Goal: Task Accomplishment & Management: Use online tool/utility

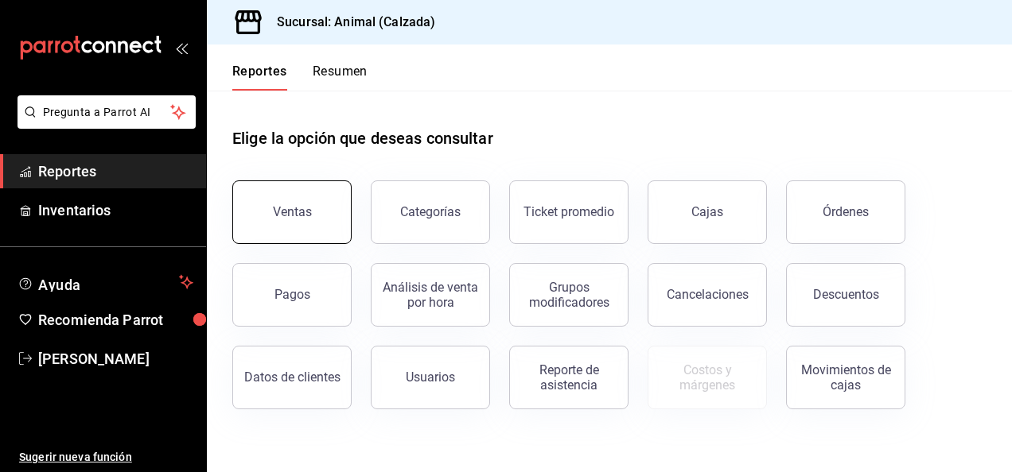
click at [259, 196] on button "Ventas" at bounding box center [291, 213] width 119 height 64
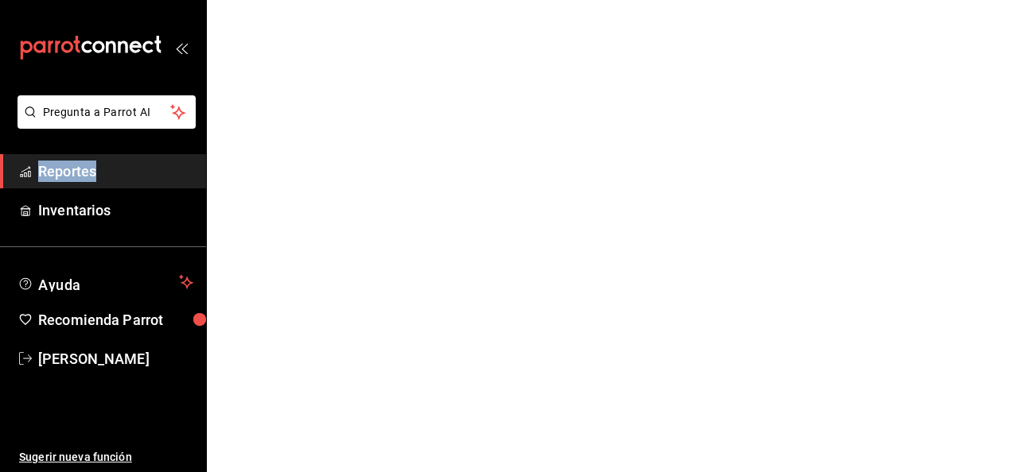
click at [259, 0] on html "Pregunta a Parrot AI Reportes Inventarios Ayuda Recomienda Parrot Luis Estrada …" at bounding box center [506, 0] width 1012 height 0
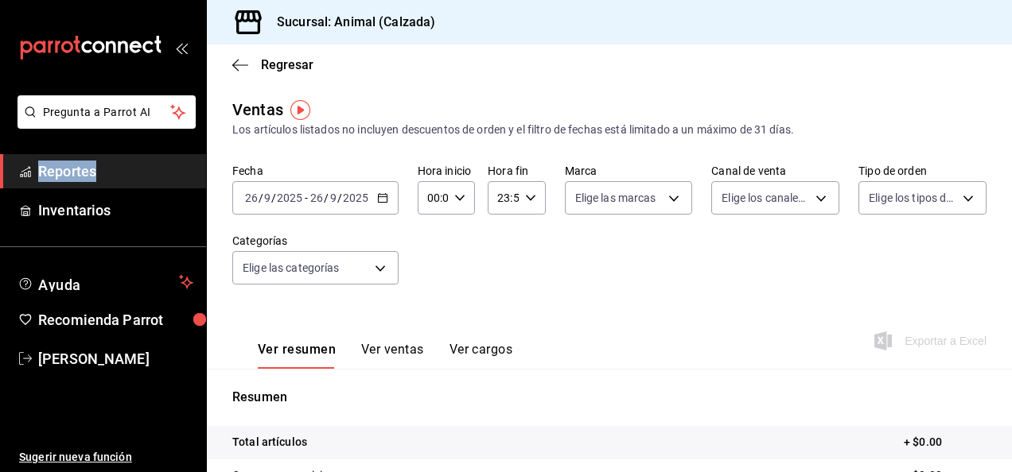
drag, startPoint x: 259, startPoint y: 196, endPoint x: 382, endPoint y: 202, distance: 122.7
click at [382, 202] on icon "button" at bounding box center [382, 197] width 11 height 11
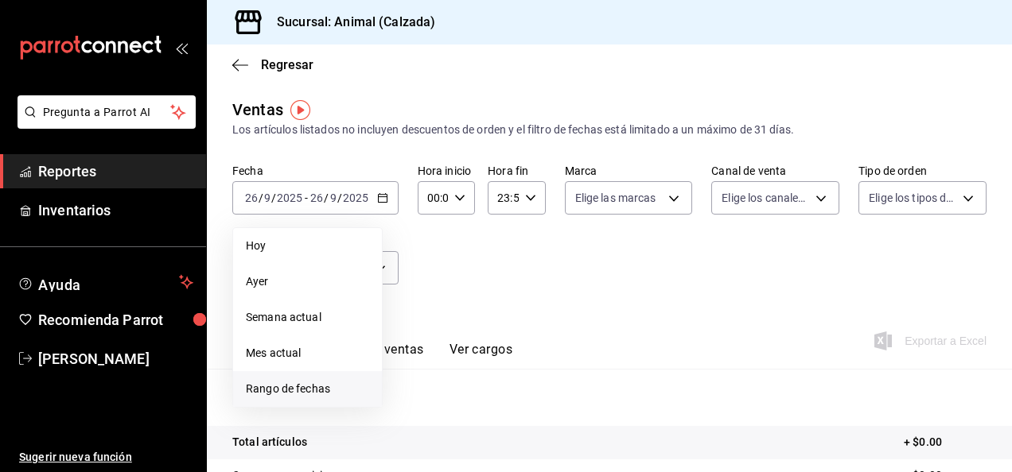
click at [320, 385] on span "Rango de fechas" at bounding box center [307, 389] width 123 height 17
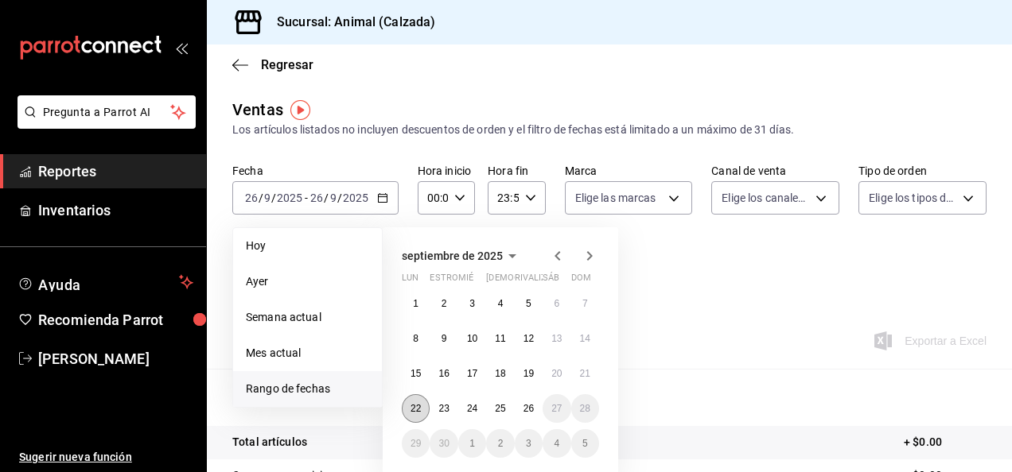
click at [415, 415] on button "22" at bounding box center [416, 409] width 28 height 29
click at [535, 413] on button "26" at bounding box center [529, 409] width 28 height 29
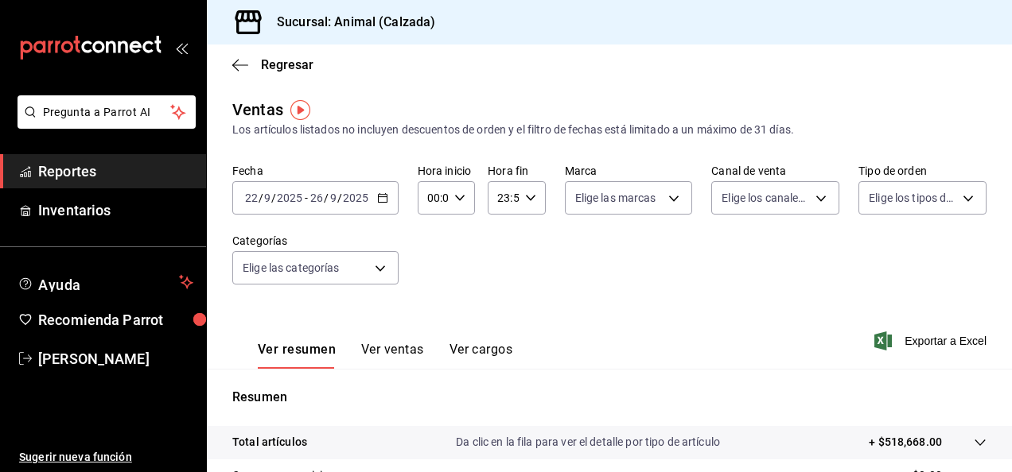
click at [463, 199] on div "00:00 Hora inicio" at bounding box center [446, 197] width 57 height 33
click at [432, 307] on span "05" at bounding box center [430, 311] width 3 height 13
type input "05:00"
click at [523, 197] on div at bounding box center [506, 236] width 1012 height 472
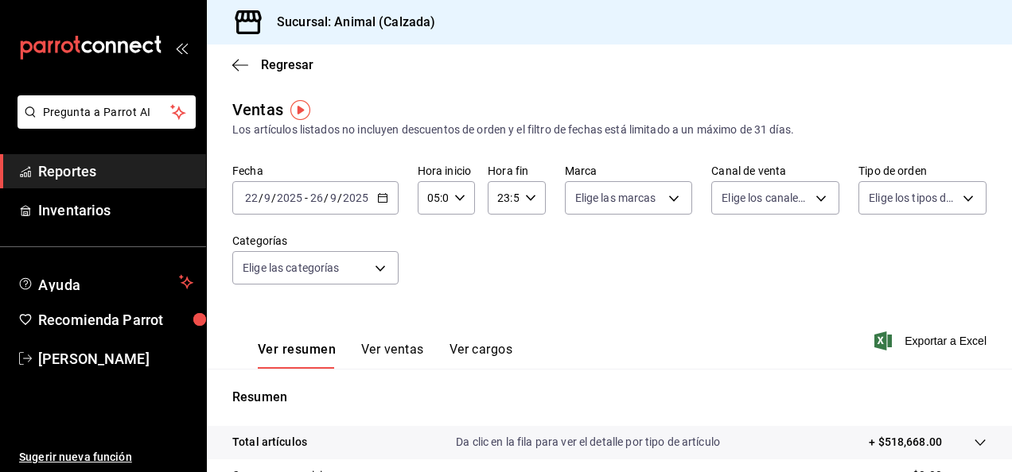
click at [531, 196] on div "23:59 Hora fin" at bounding box center [516, 197] width 57 height 33
click at [498, 243] on span "05" at bounding box center [499, 244] width 3 height 13
click at [530, 240] on span "00" at bounding box center [528, 238] width 3 height 13
type input "05:00"
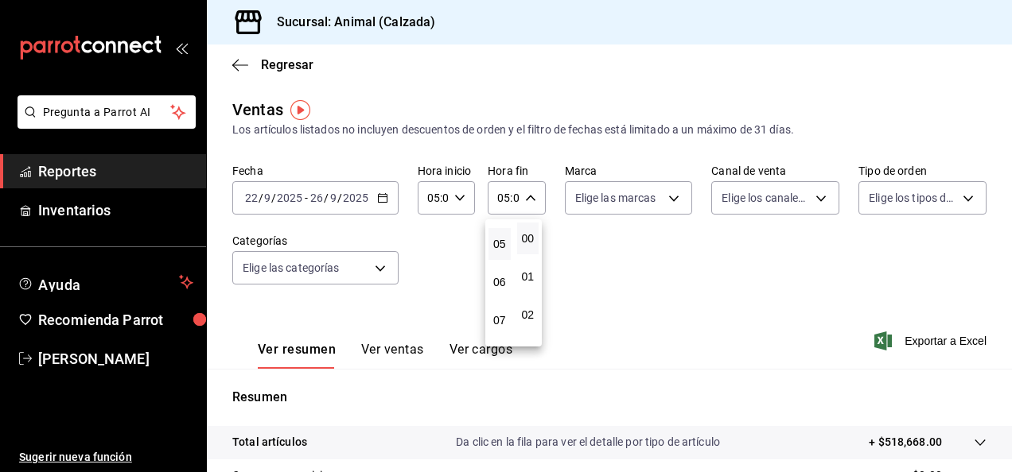
click at [670, 202] on div at bounding box center [506, 236] width 1012 height 472
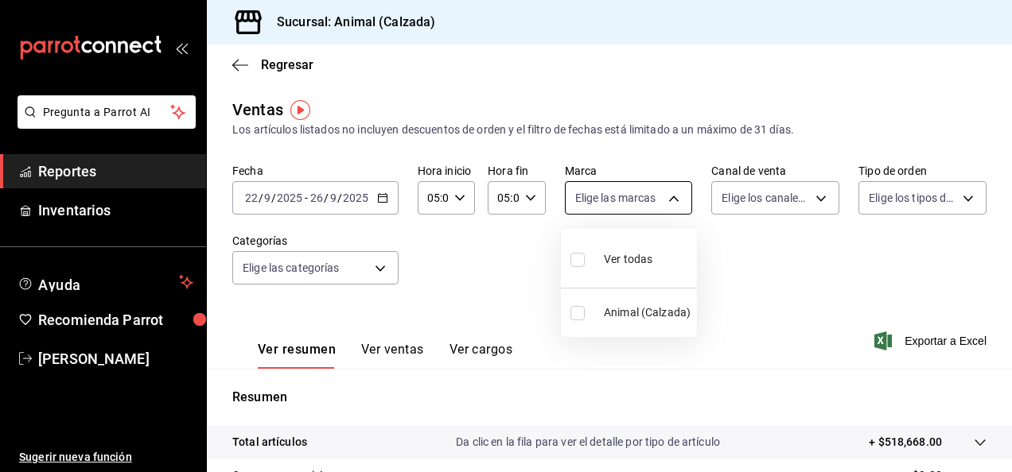
click at [670, 201] on body "Pregunta a Parrot AI Reportes Inventarios Ayuda Recomienda Parrot Luis Estrada …" at bounding box center [506, 236] width 1012 height 472
click at [573, 259] on input "checkbox" at bounding box center [577, 260] width 14 height 14
checkbox input "true"
type input "e26472f3-9262-489d-bcba-4c6b034529c7"
checkbox input "true"
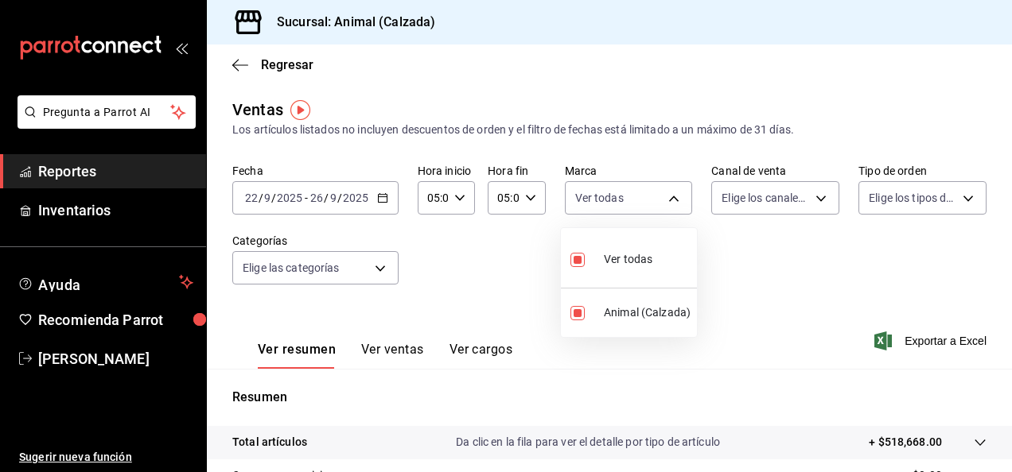
click at [813, 194] on div at bounding box center [506, 236] width 1012 height 472
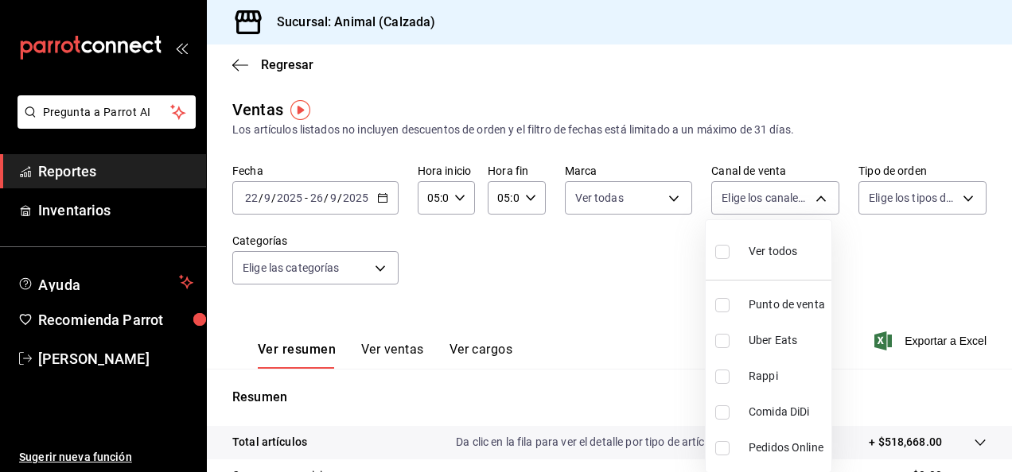
click at [813, 194] on body "Pregunta a Parrot AI Reportes Inventarios Ayuda Recomienda Parrot Luis Estrada …" at bounding box center [506, 236] width 1012 height 472
click at [721, 250] on input "checkbox" at bounding box center [722, 252] width 14 height 14
checkbox input "true"
type input "PARROT,UBER_EATS,RAPPI,DIDI_FOOD,ONLINE"
checkbox input "true"
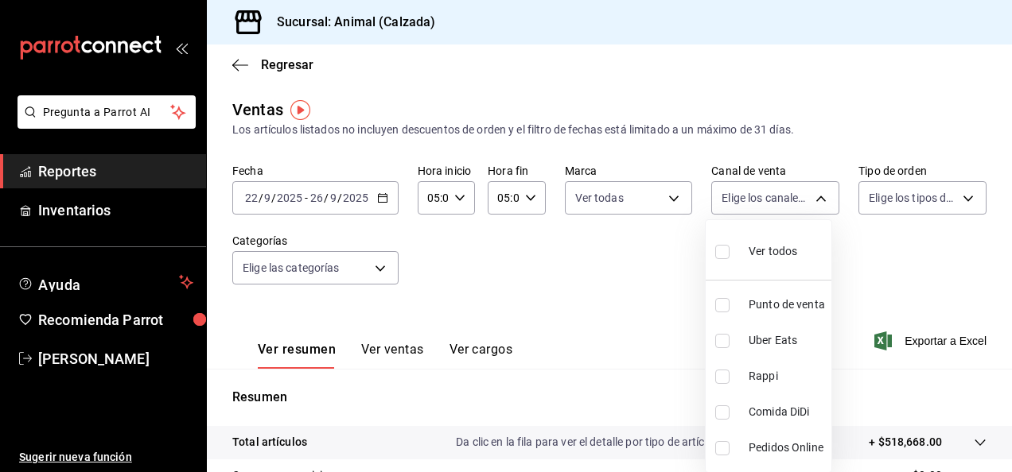
checkbox input "true"
click at [951, 201] on div at bounding box center [506, 236] width 1012 height 472
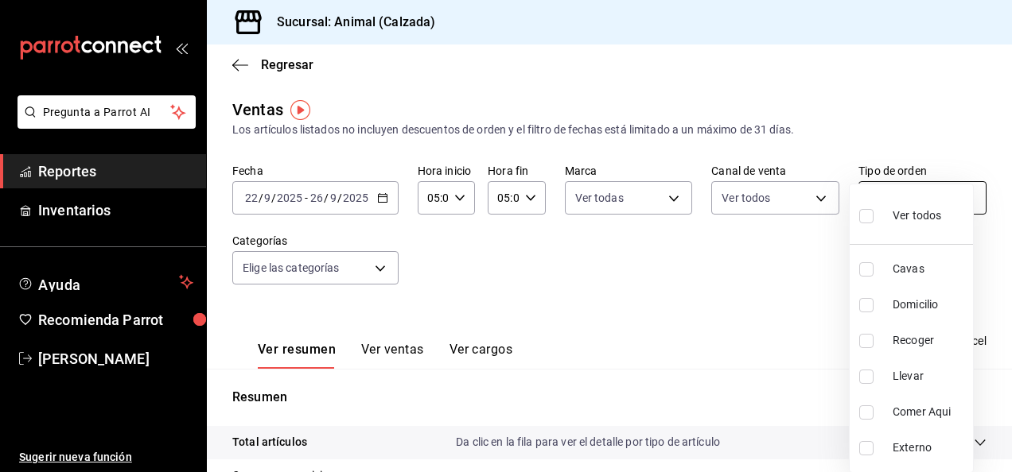
click at [962, 200] on body "Pregunta a Parrot AI Reportes Inventarios Ayuda Recomienda Parrot Luis Estrada …" at bounding box center [506, 236] width 1012 height 472
click at [871, 212] on input "checkbox" at bounding box center [866, 216] width 14 height 14
checkbox input "true"
type input "588630d3-b511-4bba-a729-32472510037f,54b7ae00-ca47-4ec1-b7ff-55842c0a2b62,92293…"
checkbox input "true"
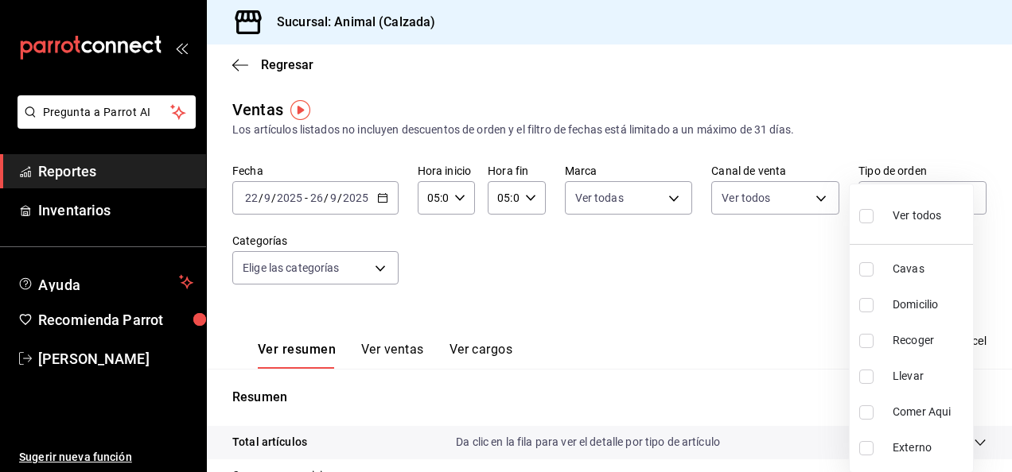
checkbox input "true"
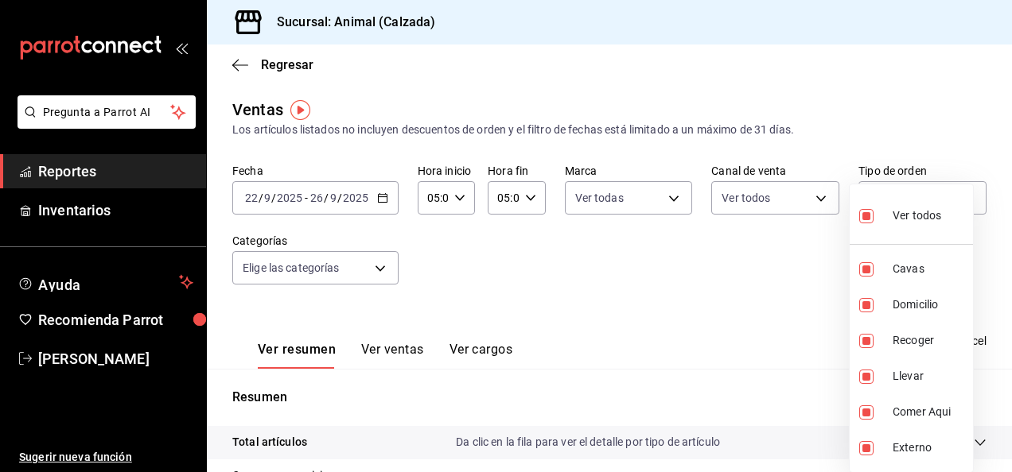
click at [372, 269] on div at bounding box center [506, 236] width 1012 height 472
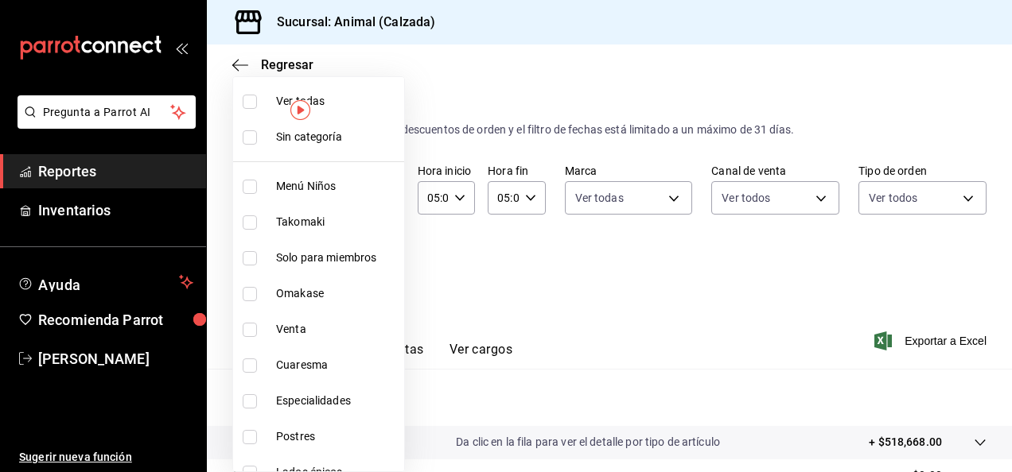
click at [378, 270] on body "Pregunta a Parrot AI Reportes Inventarios Ayuda Recomienda Parrot Luis Estrada …" at bounding box center [506, 236] width 1012 height 472
click at [251, 106] on input "checkbox" at bounding box center [250, 102] width 14 height 14
checkbox input "true"
type input "577524a9-a437-43f3-84d2-cf2e6968635f,5d35a5f4-3063-4397-a550-a8f4eca83956,9bcdf…"
checkbox input "true"
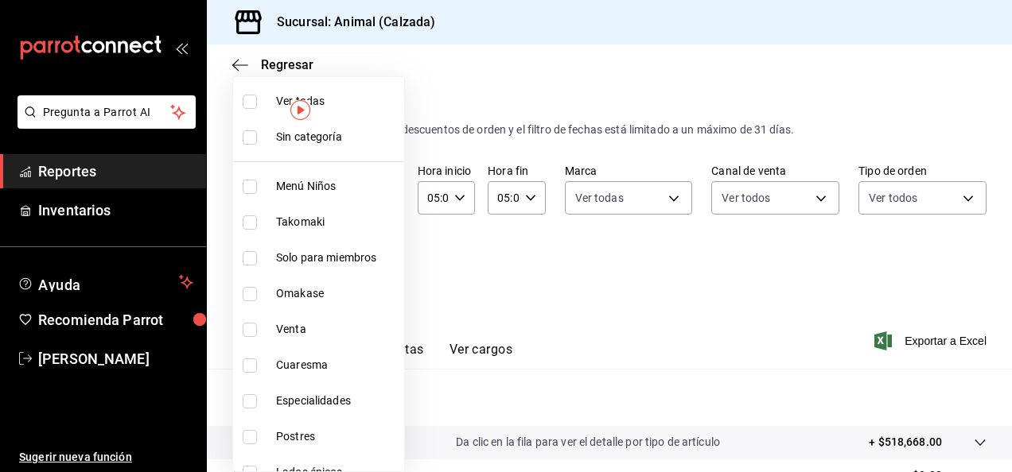
checkbox input "true"
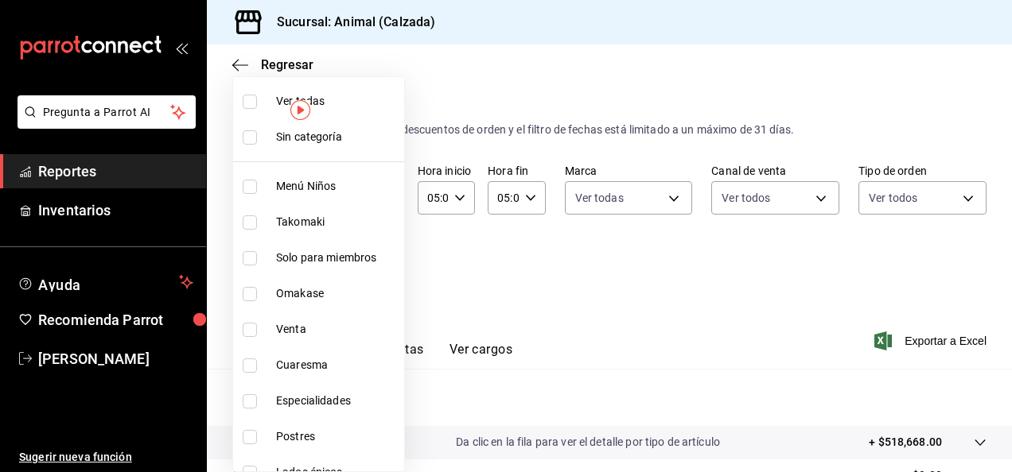
checkbox input "true"
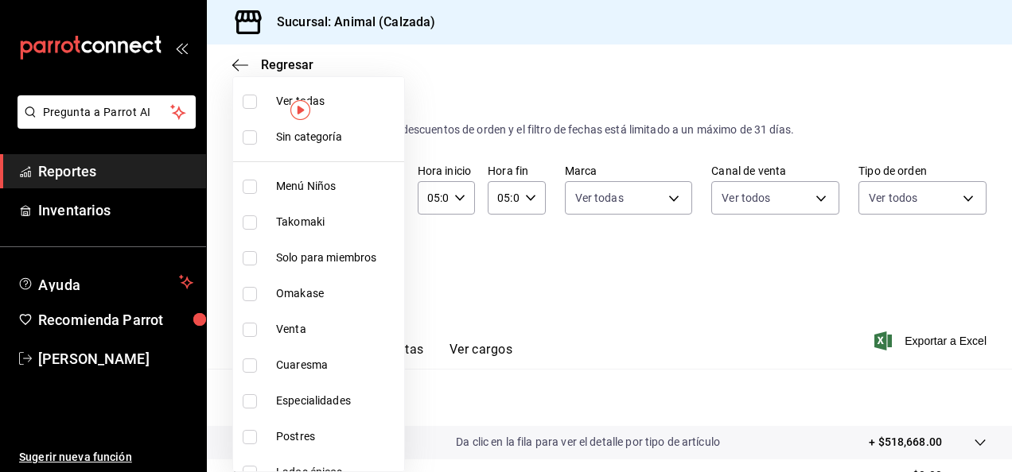
checkbox input "true"
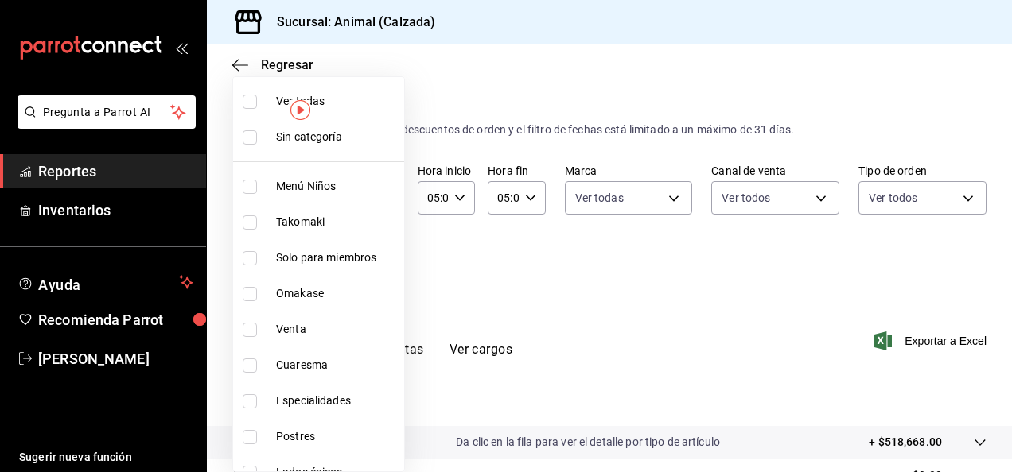
checkbox input "true"
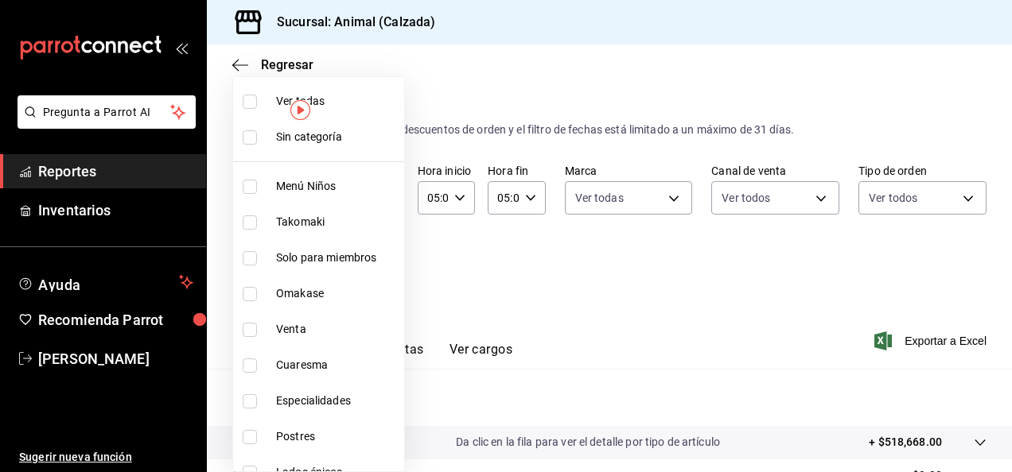
checkbox input "true"
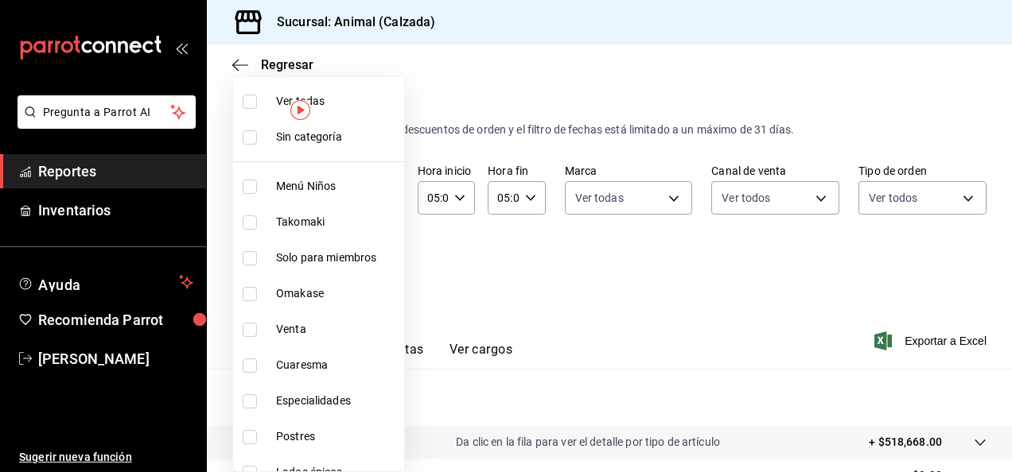
checkbox input "true"
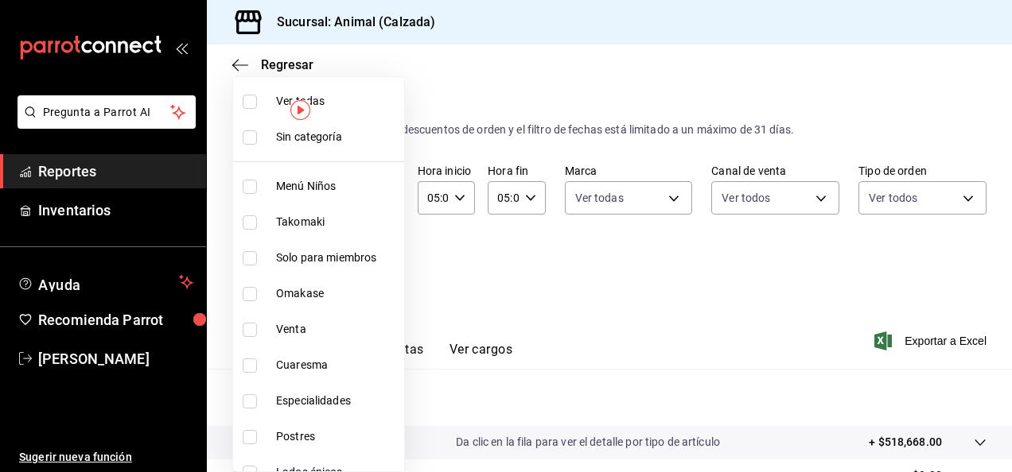
checkbox input "true"
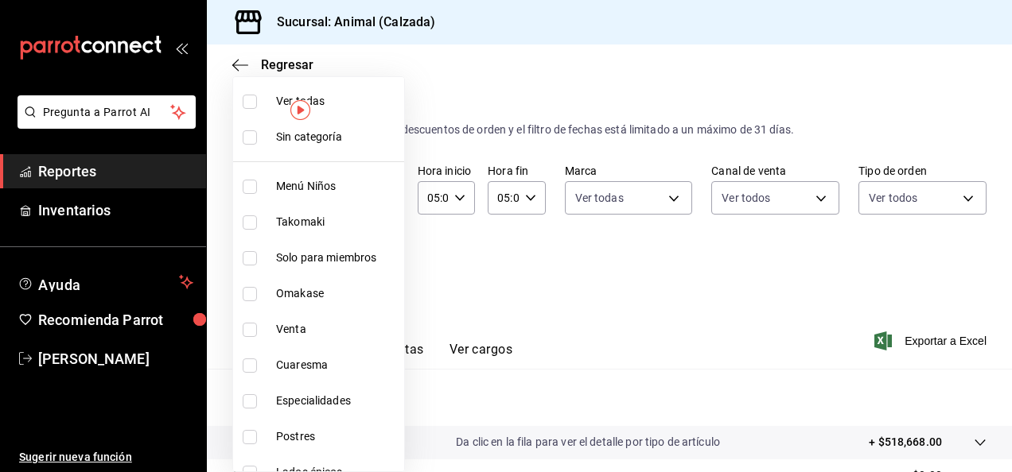
checkbox input "true"
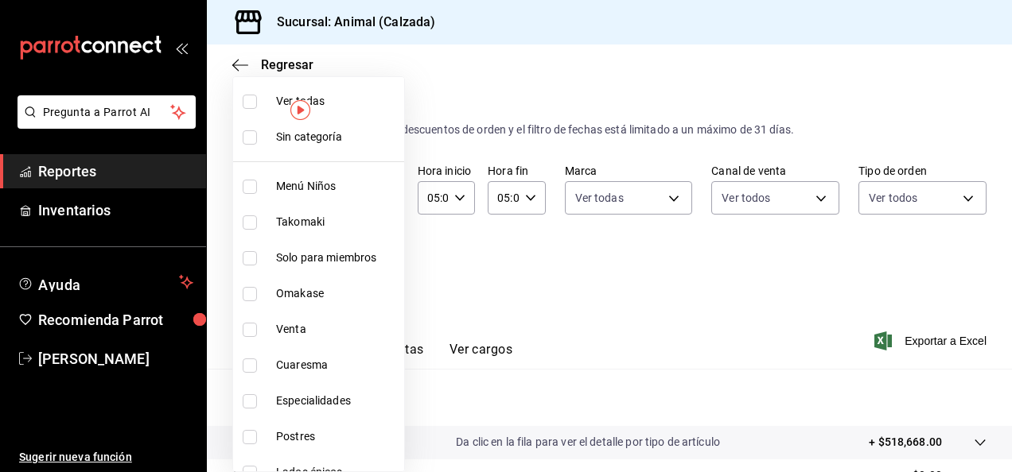
checkbox input "true"
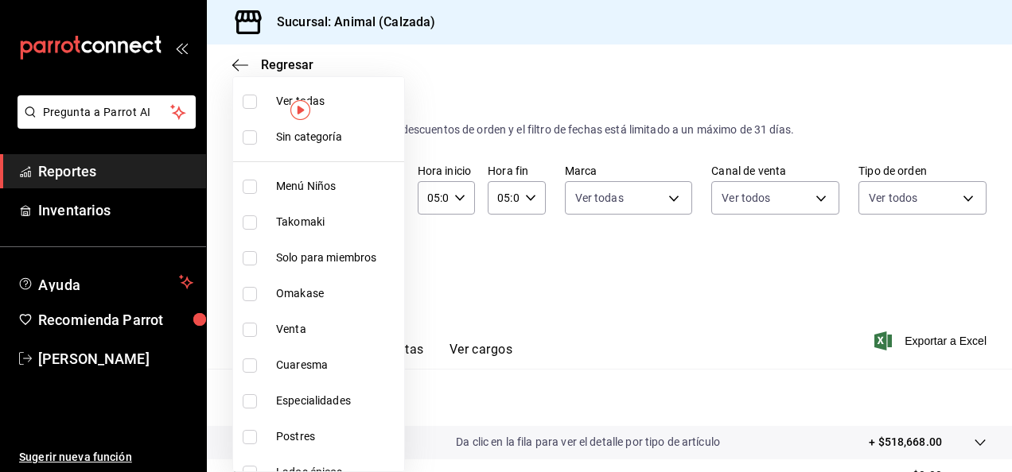
checkbox input "true"
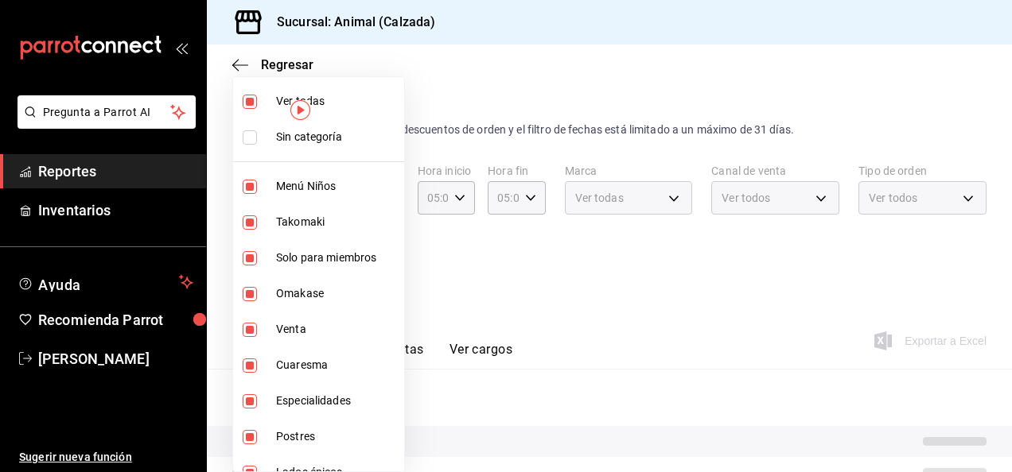
click at [601, 310] on div at bounding box center [506, 236] width 1012 height 472
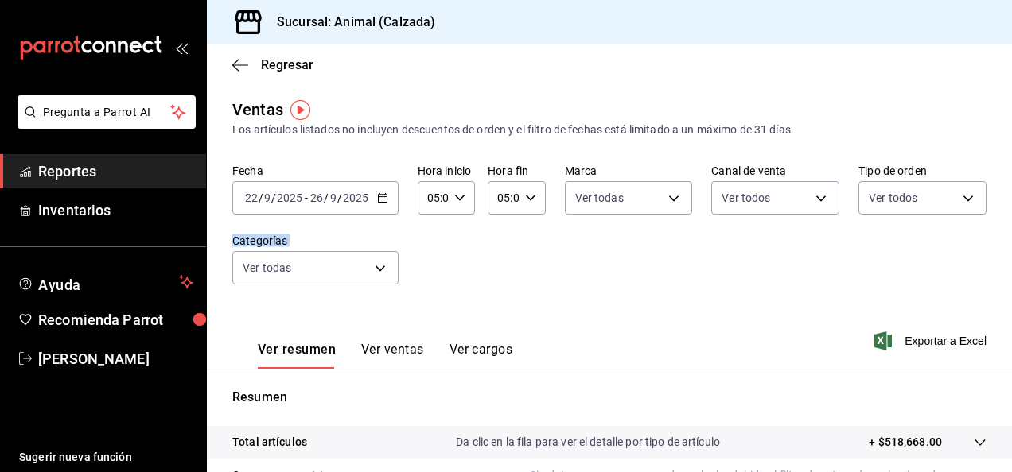
drag, startPoint x: 912, startPoint y: 274, endPoint x: 1014, endPoint y: 311, distance: 108.9
click at [1011, 311] on html "Pregunta a Parrot AI Reportes Inventarios Ayuda Recomienda Parrot Luis Estrada …" at bounding box center [506, 236] width 1012 height 472
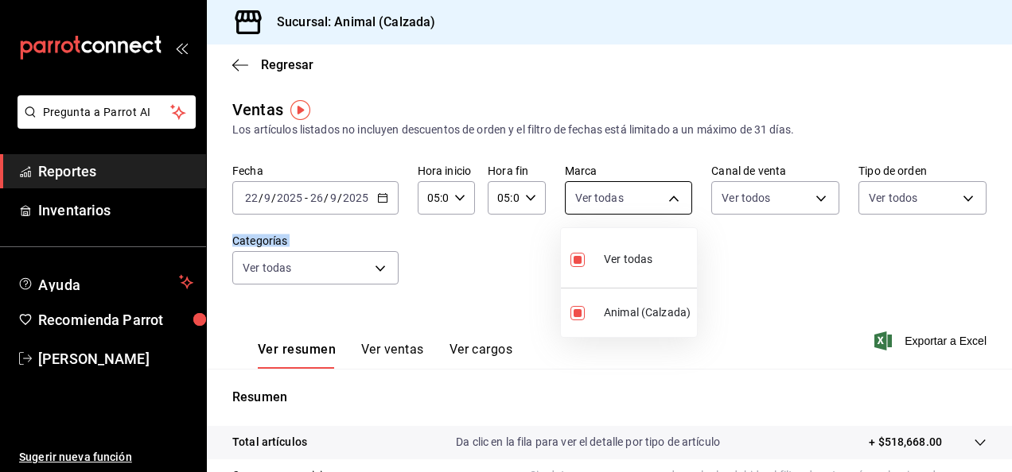
click at [676, 199] on body "Pregunta a Parrot AI Reportes Inventarios Ayuda Recomienda Parrot Luis Estrada …" at bounding box center [506, 236] width 1012 height 472
click at [931, 345] on div at bounding box center [506, 236] width 1012 height 472
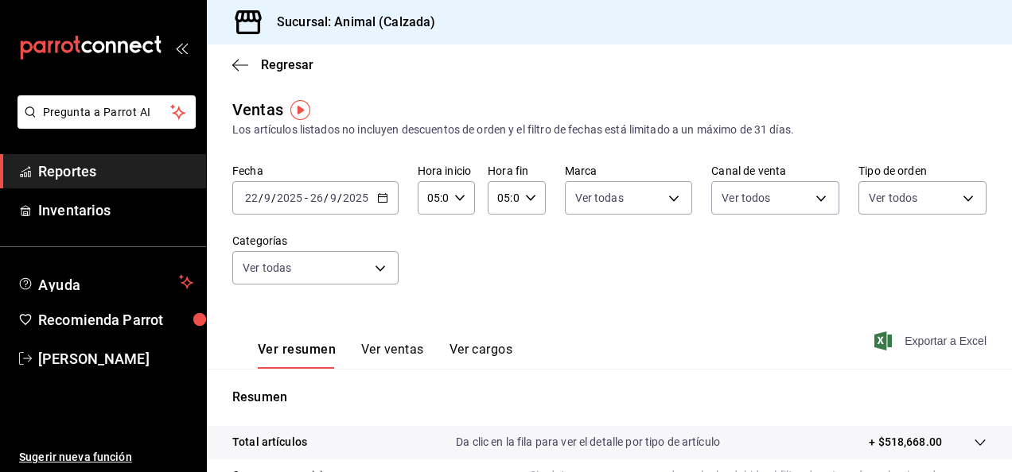
click at [916, 342] on font "Exportar a Excel" at bounding box center [945, 341] width 82 height 13
